Goal: Task Accomplishment & Management: Complete application form

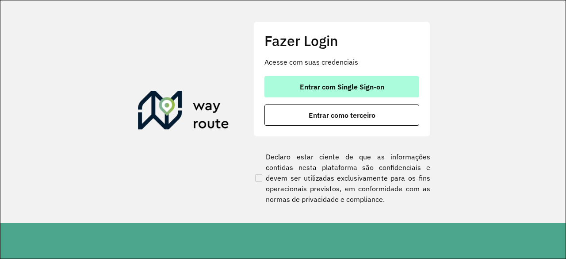
click at [392, 90] on button "Entrar com Single Sign-on" at bounding box center [341, 86] width 155 height 21
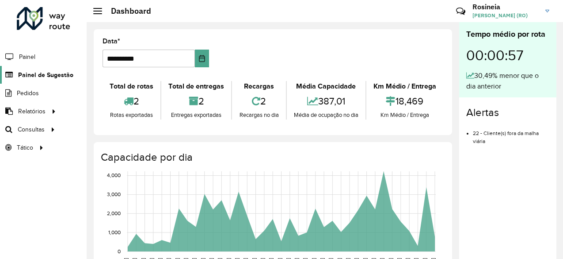
click at [50, 74] on span "Painel de Sugestão" at bounding box center [45, 74] width 55 height 9
click at [53, 76] on span "Painel de Sugestão" at bounding box center [45, 74] width 55 height 9
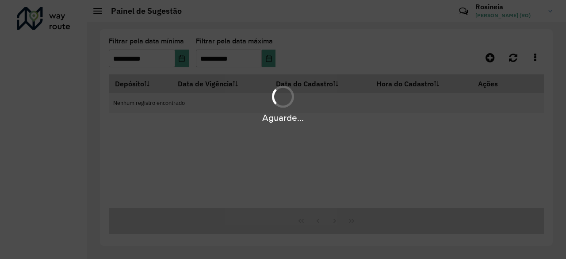
click at [49, 74] on div "Aguarde..." at bounding box center [283, 129] width 566 height 259
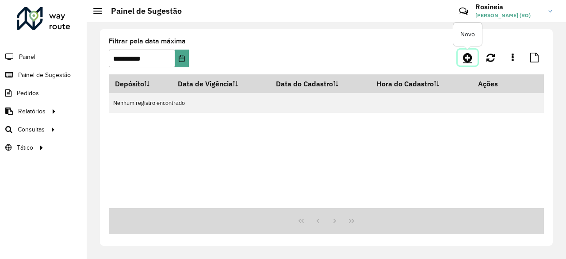
click at [470, 56] on icon at bounding box center [467, 57] width 9 height 11
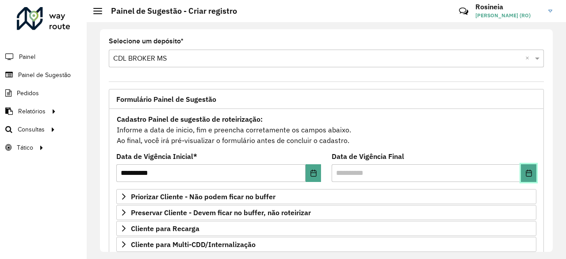
click at [527, 169] on icon "Choose Date" at bounding box center [529, 172] width 6 height 7
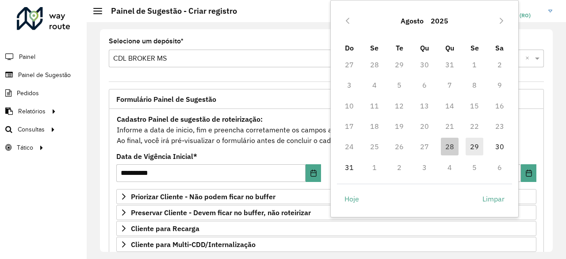
click at [469, 146] on span "29" at bounding box center [474, 146] width 18 height 18
type input "**********"
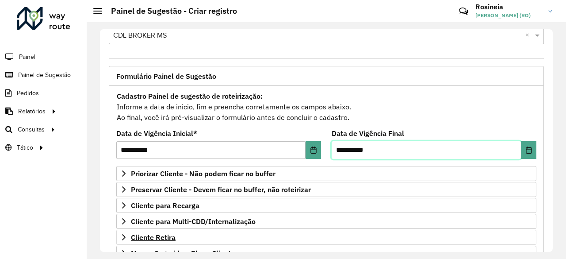
scroll to position [88, 0]
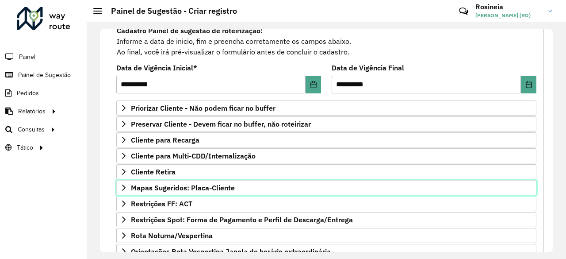
click at [203, 187] on span "Mapas Sugeridos: Placa-Cliente" at bounding box center [183, 187] width 104 height 7
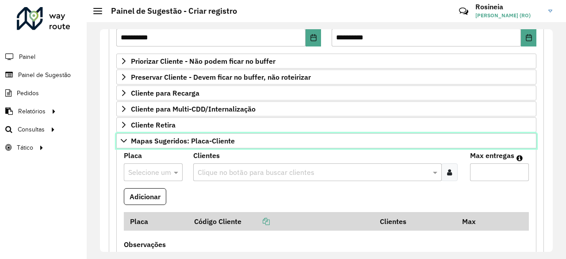
scroll to position [221, 0]
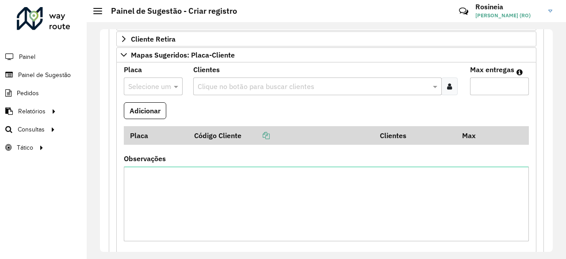
click at [152, 81] on input "text" at bounding box center [144, 86] width 32 height 11
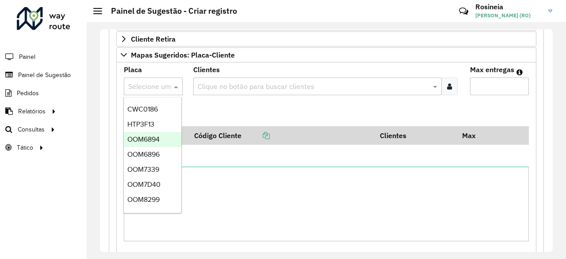
click at [151, 83] on input "text" at bounding box center [144, 86] width 32 height 11
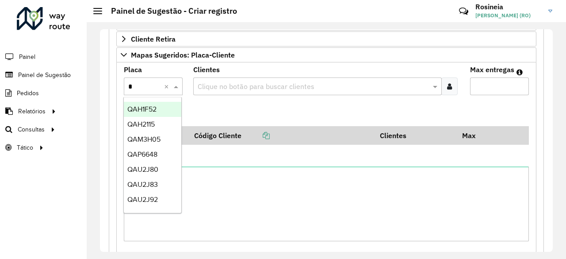
type input "**"
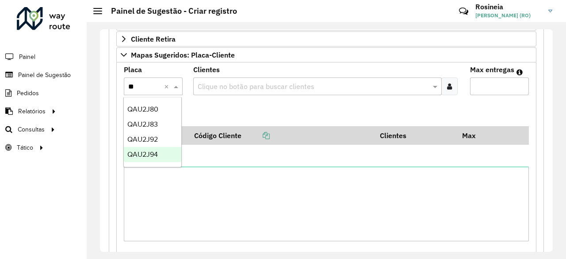
click at [151, 155] on span "QAU2J94" at bounding box center [142, 154] width 30 height 8
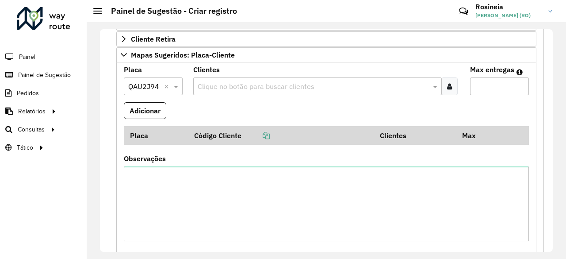
click at [232, 82] on input "text" at bounding box center [313, 86] width 236 height 11
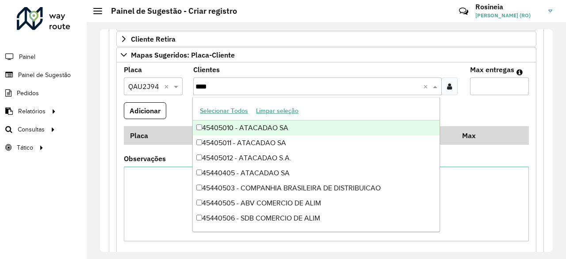
type input "*****"
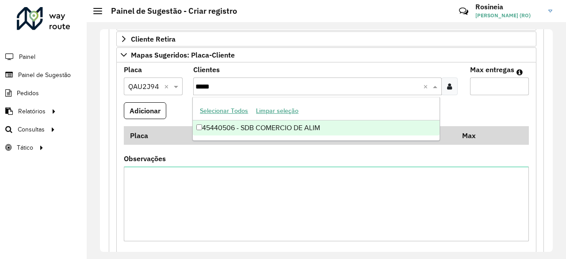
click at [257, 124] on div "45440506 - SDB COMERCIO DE ALIM" at bounding box center [316, 127] width 247 height 15
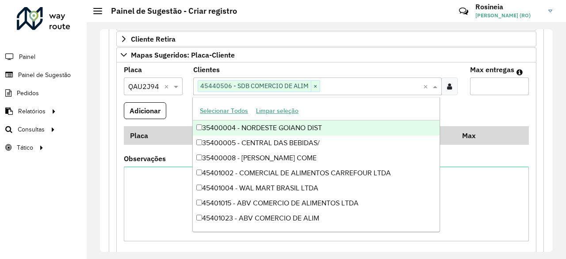
click at [477, 81] on input "Max entregas" at bounding box center [499, 86] width 59 height 18
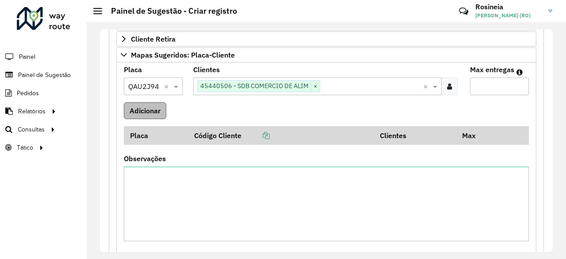
type input "*"
drag, startPoint x: 149, startPoint y: 103, endPoint x: 145, endPoint y: 87, distance: 16.4
click at [148, 103] on button "Adicionar" at bounding box center [145, 110] width 42 height 17
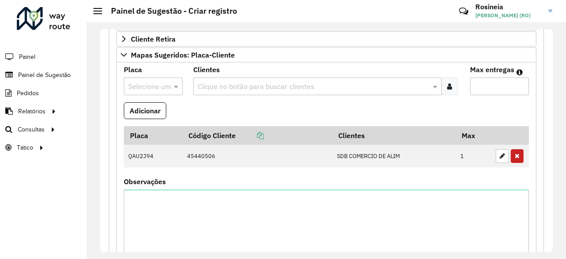
click at [145, 84] on input "text" at bounding box center [144, 86] width 32 height 11
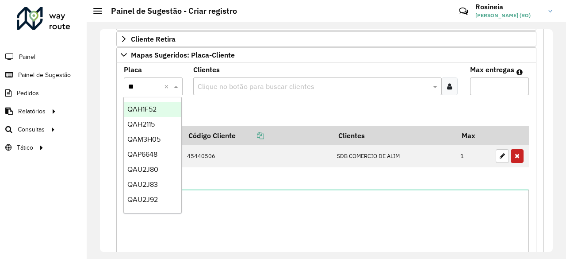
type input "***"
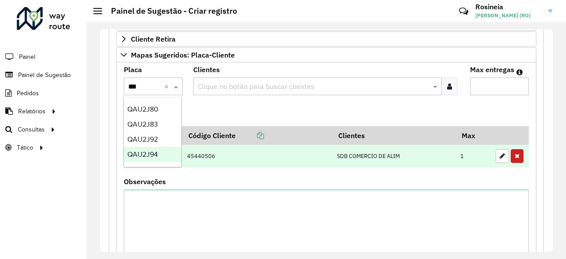
click at [156, 160] on div "QAU2J94" at bounding box center [152, 154] width 57 height 15
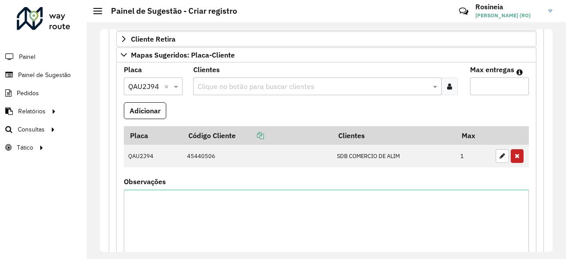
click at [220, 81] on input "text" at bounding box center [313, 86] width 236 height 11
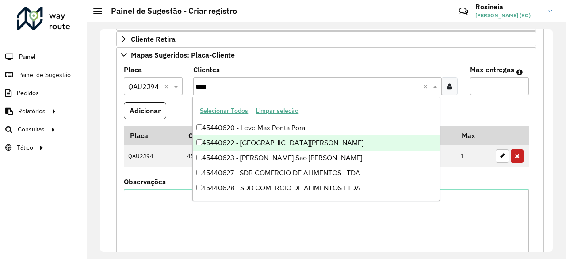
type input "*****"
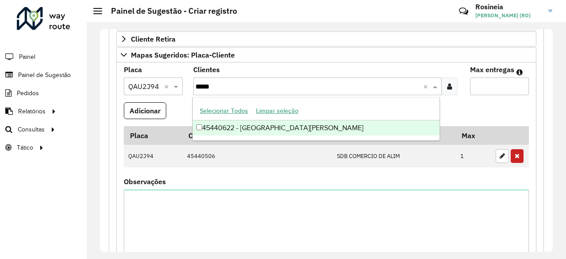
drag, startPoint x: 387, startPoint y: 125, endPoint x: 415, endPoint y: 110, distance: 32.0
click at [387, 125] on div "45440622 - [GEOGRAPHIC_DATA][PERSON_NAME]" at bounding box center [316, 127] width 247 height 15
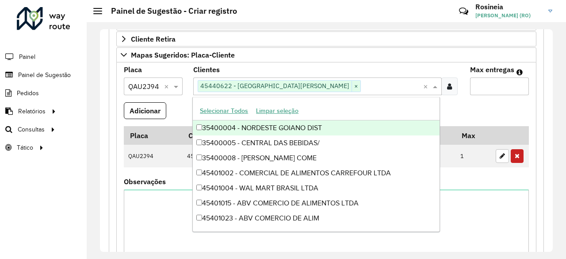
click at [496, 75] on div "Max entregas" at bounding box center [499, 80] width 59 height 29
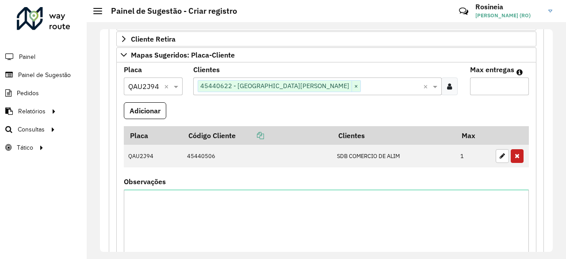
click at [492, 84] on input "Max entregas" at bounding box center [499, 86] width 59 height 18
type input "*"
click at [157, 107] on button "Adicionar" at bounding box center [145, 110] width 42 height 17
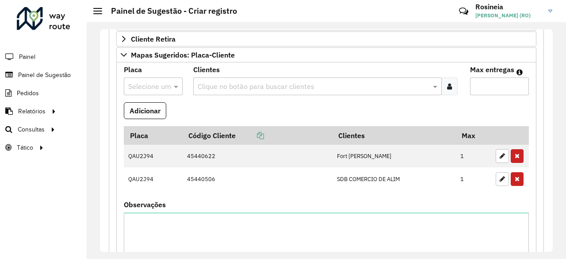
click at [150, 87] on input "text" at bounding box center [144, 86] width 32 height 11
type input "*"
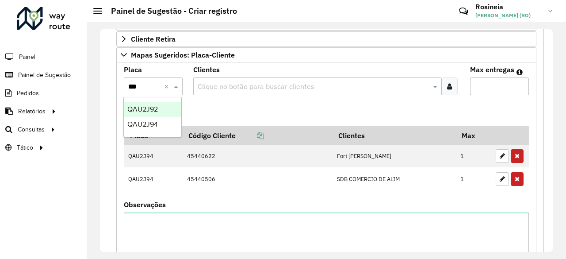
type input "****"
drag, startPoint x: 148, startPoint y: 106, endPoint x: 123, endPoint y: 110, distance: 25.4
click at [148, 107] on span "QAU2J92" at bounding box center [142, 109] width 30 height 8
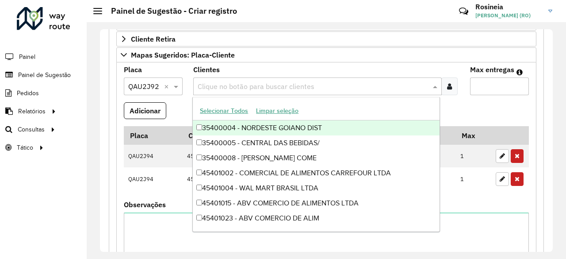
click at [224, 81] on input "text" at bounding box center [313, 86] width 236 height 11
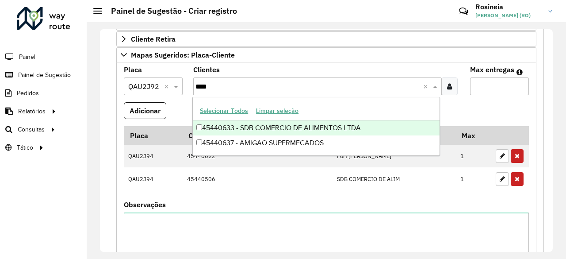
type input "*****"
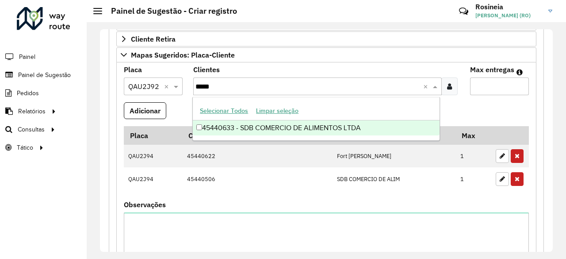
drag, startPoint x: 325, startPoint y: 129, endPoint x: 405, endPoint y: 115, distance: 81.5
click at [324, 128] on div "45440633 - SDB COMERCIO DE ALIMENTOS LTDA" at bounding box center [316, 127] width 247 height 15
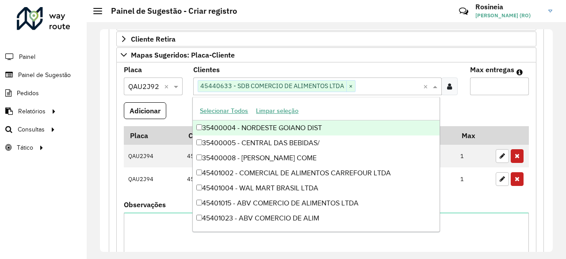
drag, startPoint x: 493, startPoint y: 86, endPoint x: 492, endPoint y: 91, distance: 4.8
click at [493, 89] on input "Max entregas" at bounding box center [499, 86] width 59 height 18
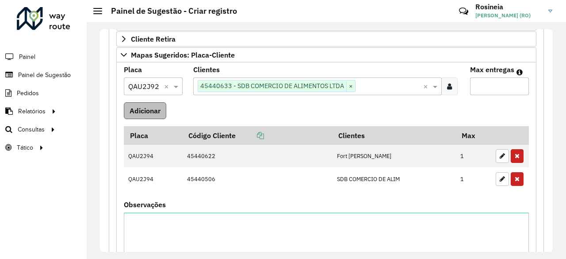
type input "*"
click at [143, 113] on button "Adicionar" at bounding box center [145, 110] width 42 height 17
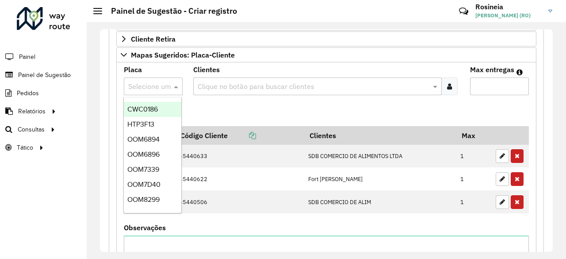
click at [156, 83] on input "text" at bounding box center [144, 86] width 32 height 11
click at [153, 126] on span "HTP3F13" at bounding box center [140, 124] width 27 height 8
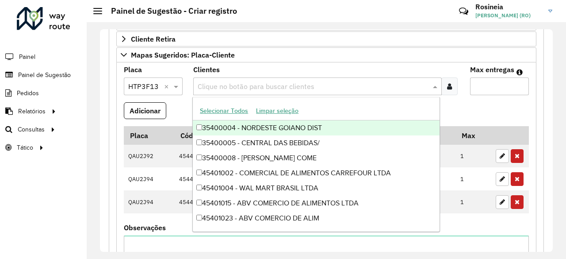
click at [234, 86] on input "text" at bounding box center [313, 86] width 236 height 11
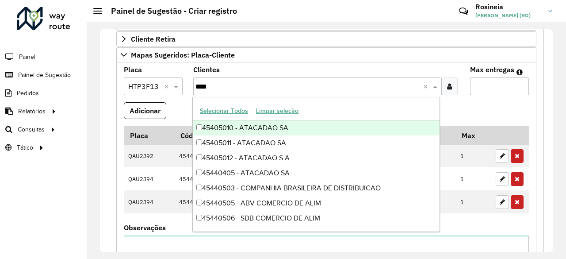
type input "*****"
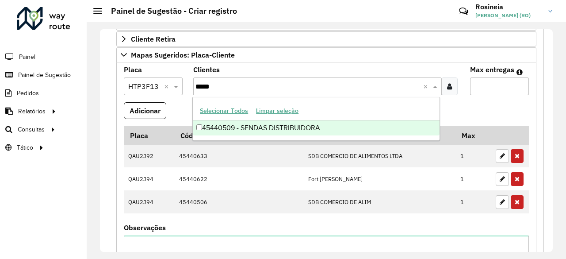
click at [296, 125] on div "45440509 - SENDAS DISTRIBUIDORA" at bounding box center [316, 127] width 247 height 15
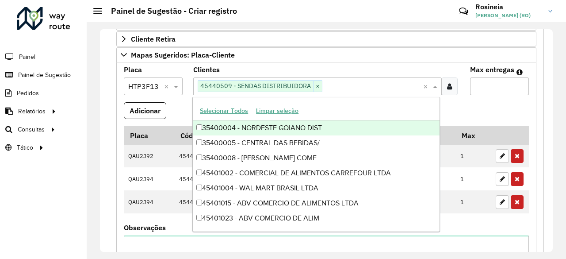
drag, startPoint x: 502, startPoint y: 85, endPoint x: 499, endPoint y: 89, distance: 5.3
click at [501, 86] on input "Max entregas" at bounding box center [499, 86] width 59 height 18
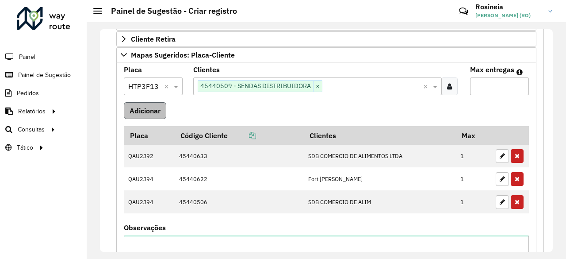
type input "*"
drag, startPoint x: 147, startPoint y: 107, endPoint x: 149, endPoint y: 78, distance: 29.7
click at [145, 107] on button "Adicionar" at bounding box center [145, 110] width 42 height 17
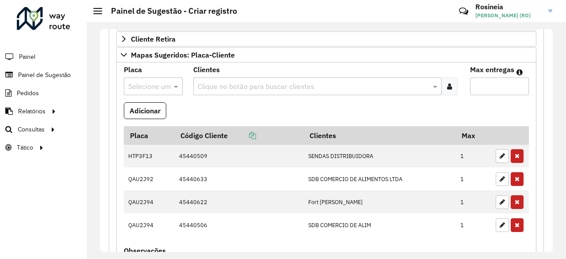
click at [148, 89] on div "Selecione uma opção" at bounding box center [153, 86] width 59 height 18
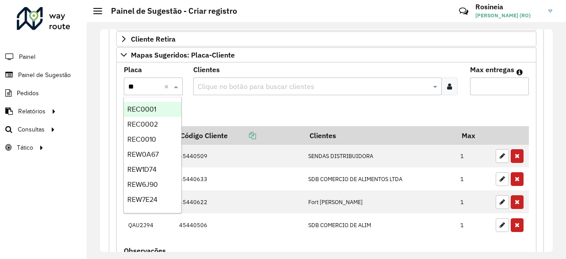
type input "***"
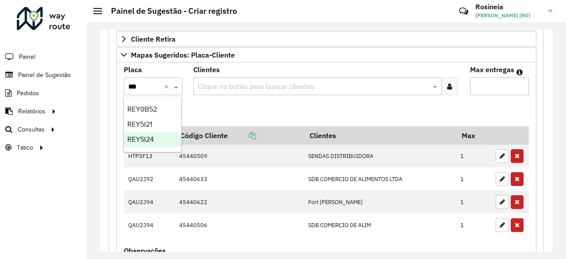
drag, startPoint x: 157, startPoint y: 141, endPoint x: 242, endPoint y: 84, distance: 102.5
click at [157, 141] on div "REY5I24" at bounding box center [152, 139] width 57 height 15
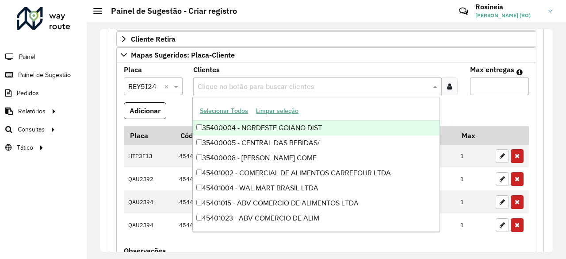
click at [234, 84] on input "text" at bounding box center [313, 86] width 236 height 11
type input "**"
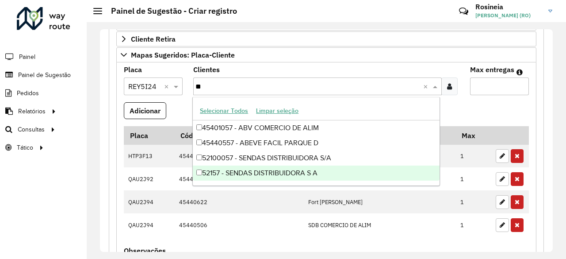
click at [278, 174] on div "52157 - SENDAS DISTRIBUIDORA S A" at bounding box center [316, 172] width 247 height 15
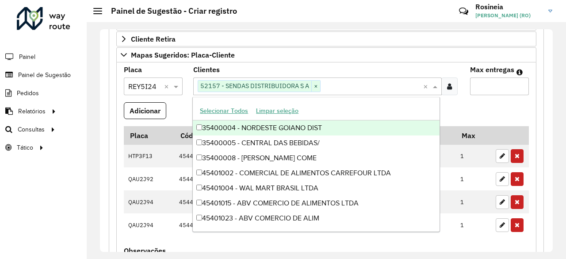
click at [488, 91] on input "Max entregas" at bounding box center [499, 86] width 59 height 18
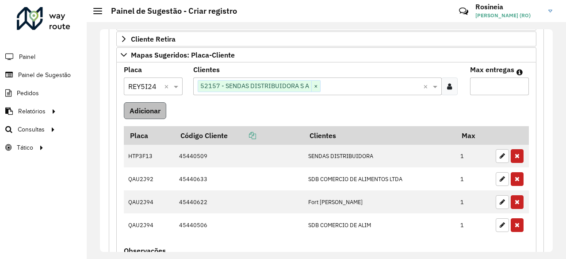
type input "*"
click at [144, 107] on button "Adicionar" at bounding box center [145, 110] width 42 height 17
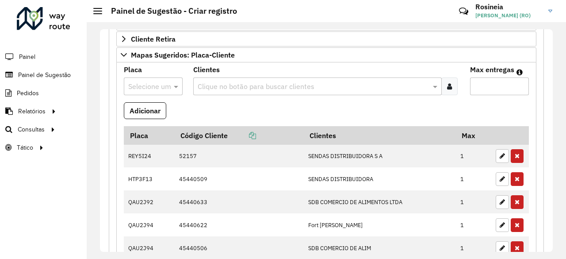
click at [150, 84] on input "text" at bounding box center [144, 86] width 32 height 11
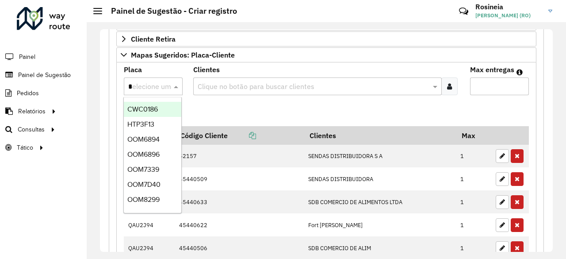
type input "**"
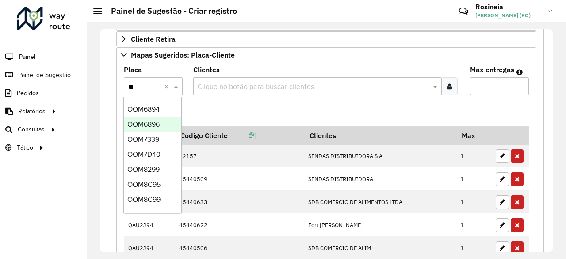
click at [136, 130] on div "OOM6896" at bounding box center [152, 124] width 57 height 15
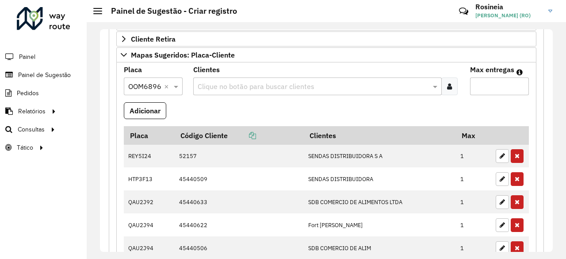
click at [229, 83] on input "text" at bounding box center [313, 86] width 236 height 11
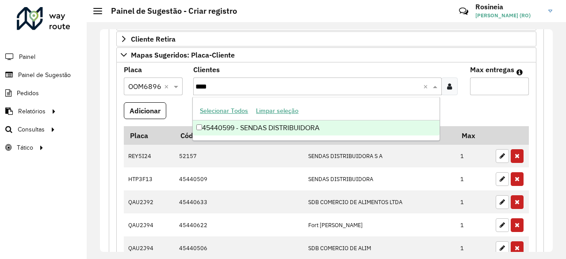
type input "*****"
click at [255, 127] on div "45440599 - SENDAS DISTRIBUIDORA" at bounding box center [316, 127] width 247 height 15
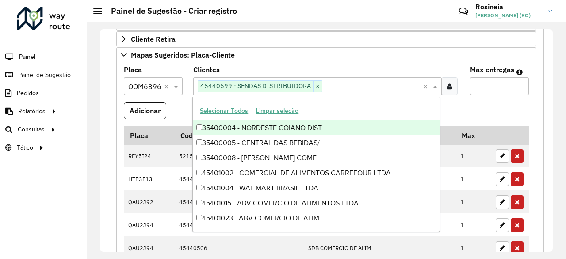
click at [484, 88] on input "Max entregas" at bounding box center [499, 86] width 59 height 18
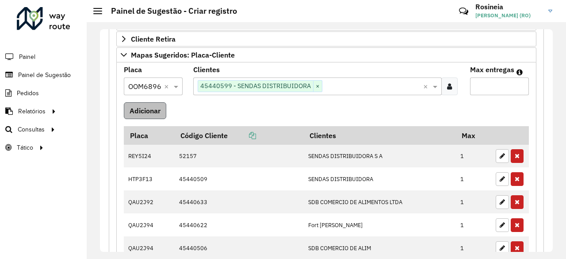
type input "*"
click at [141, 107] on button "Adicionar" at bounding box center [145, 110] width 42 height 17
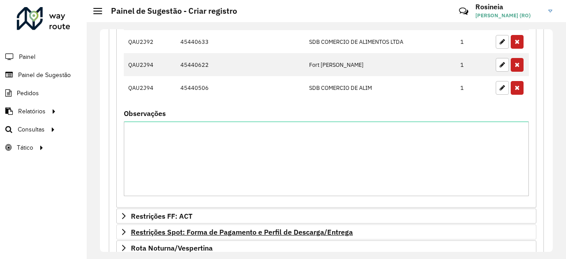
scroll to position [442, 0]
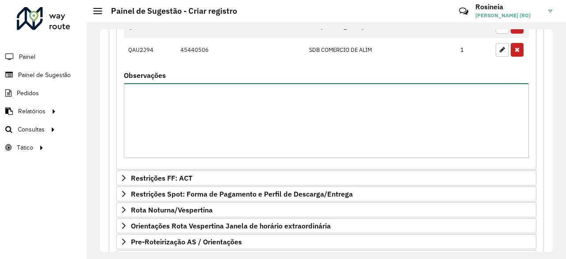
click at [289, 110] on textarea "Observações" at bounding box center [326, 120] width 405 height 75
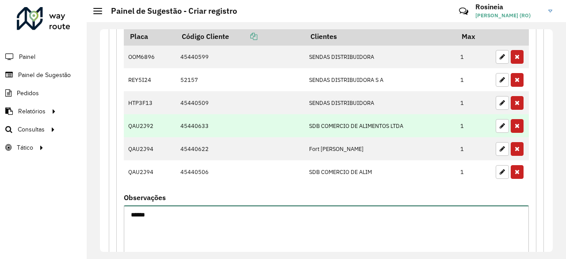
scroll to position [309, 0]
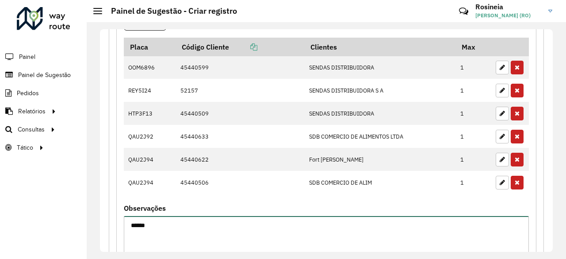
drag, startPoint x: 172, startPoint y: 242, endPoint x: 156, endPoint y: 229, distance: 20.7
click at [170, 240] on textarea "******" at bounding box center [326, 253] width 405 height 75
click at [144, 221] on textarea "******" at bounding box center [326, 253] width 405 height 75
click at [174, 219] on textarea "*******" at bounding box center [326, 253] width 405 height 75
drag, startPoint x: 143, startPoint y: 219, endPoint x: 144, endPoint y: 224, distance: 4.5
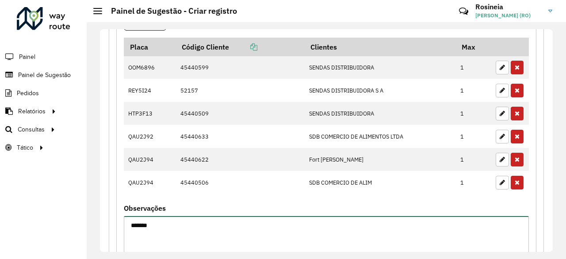
click at [144, 221] on textarea "*******" at bounding box center [326, 253] width 405 height 75
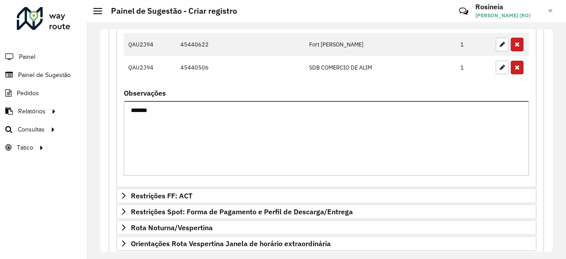
scroll to position [486, 0]
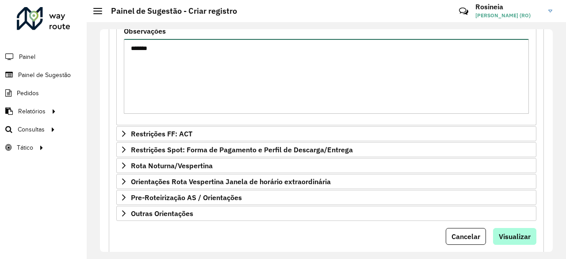
type textarea "*******"
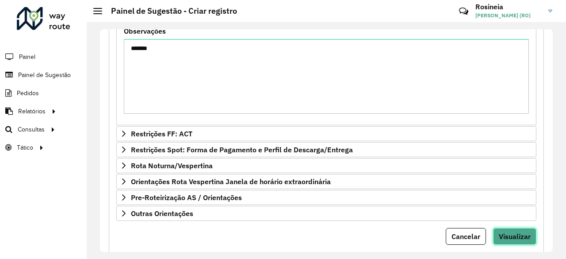
click at [515, 232] on span "Visualizar" at bounding box center [515, 236] width 32 height 9
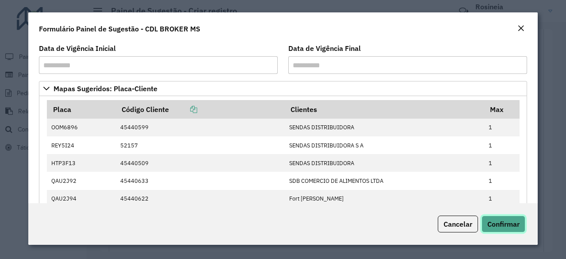
click at [516, 228] on span "Confirmar" at bounding box center [503, 223] width 32 height 9
